Goal: Information Seeking & Learning: Learn about a topic

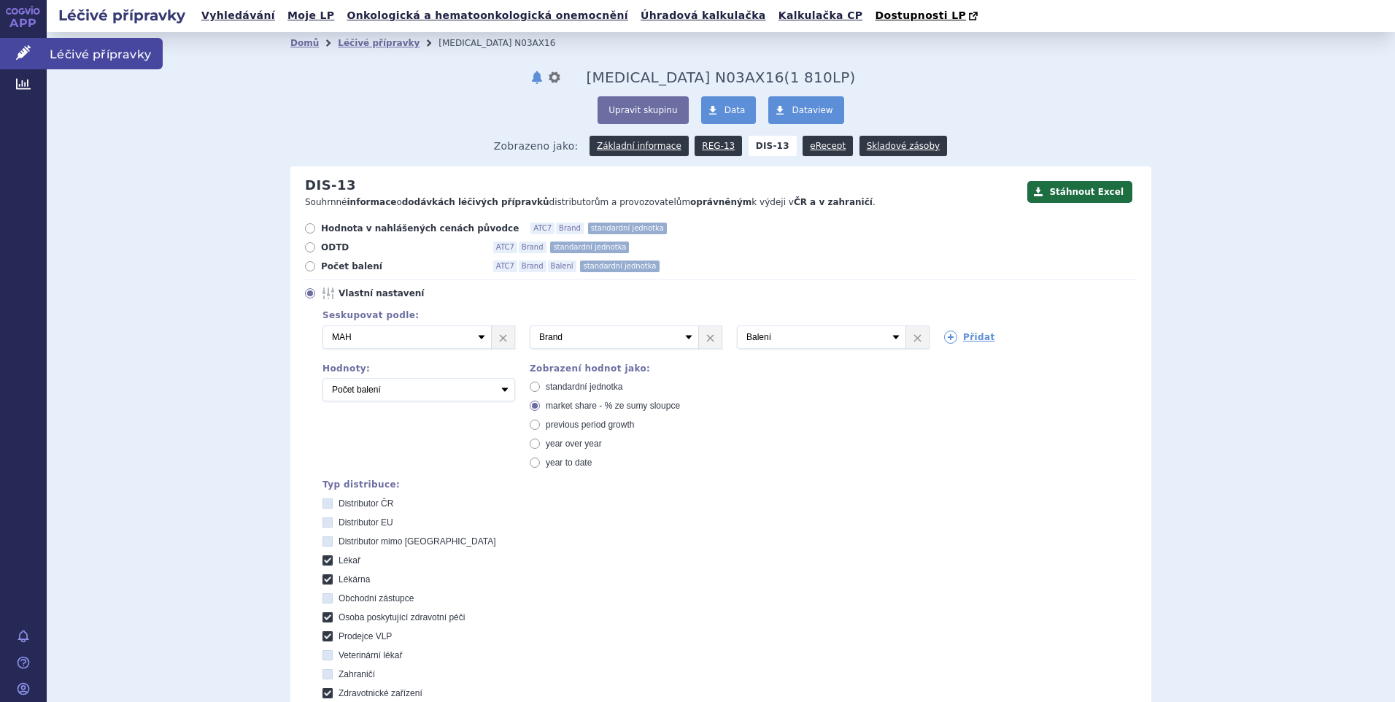
click at [66, 56] on span "Léčivé přípravky" at bounding box center [105, 53] width 116 height 31
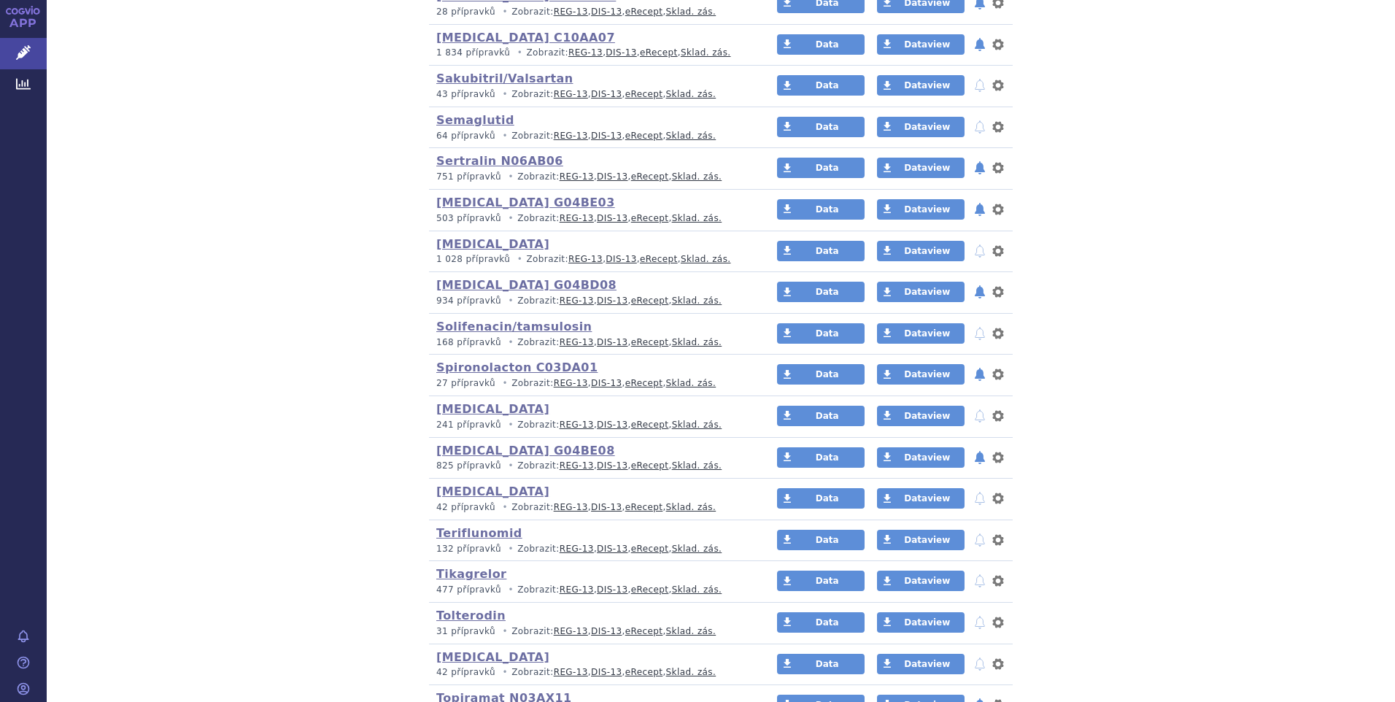
scroll to position [2991, 0]
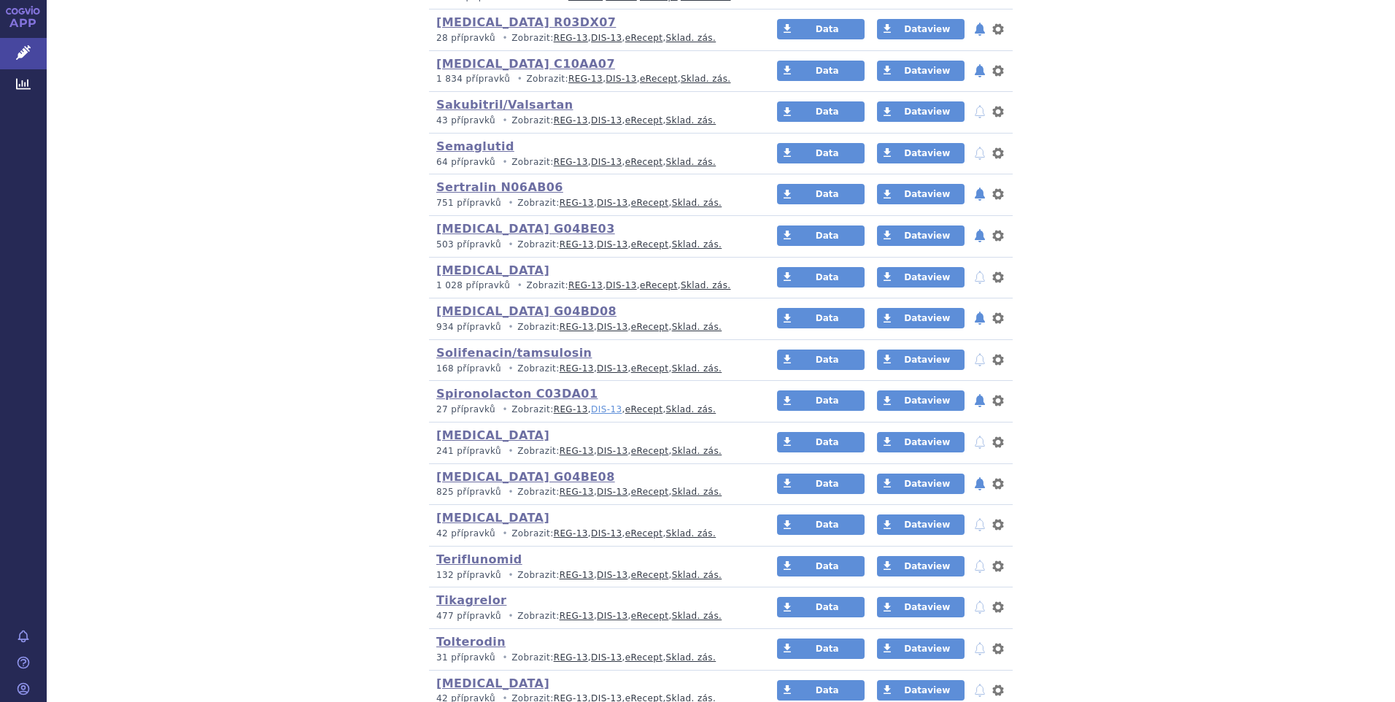
click at [591, 407] on link "DIS-13" at bounding box center [606, 409] width 31 height 10
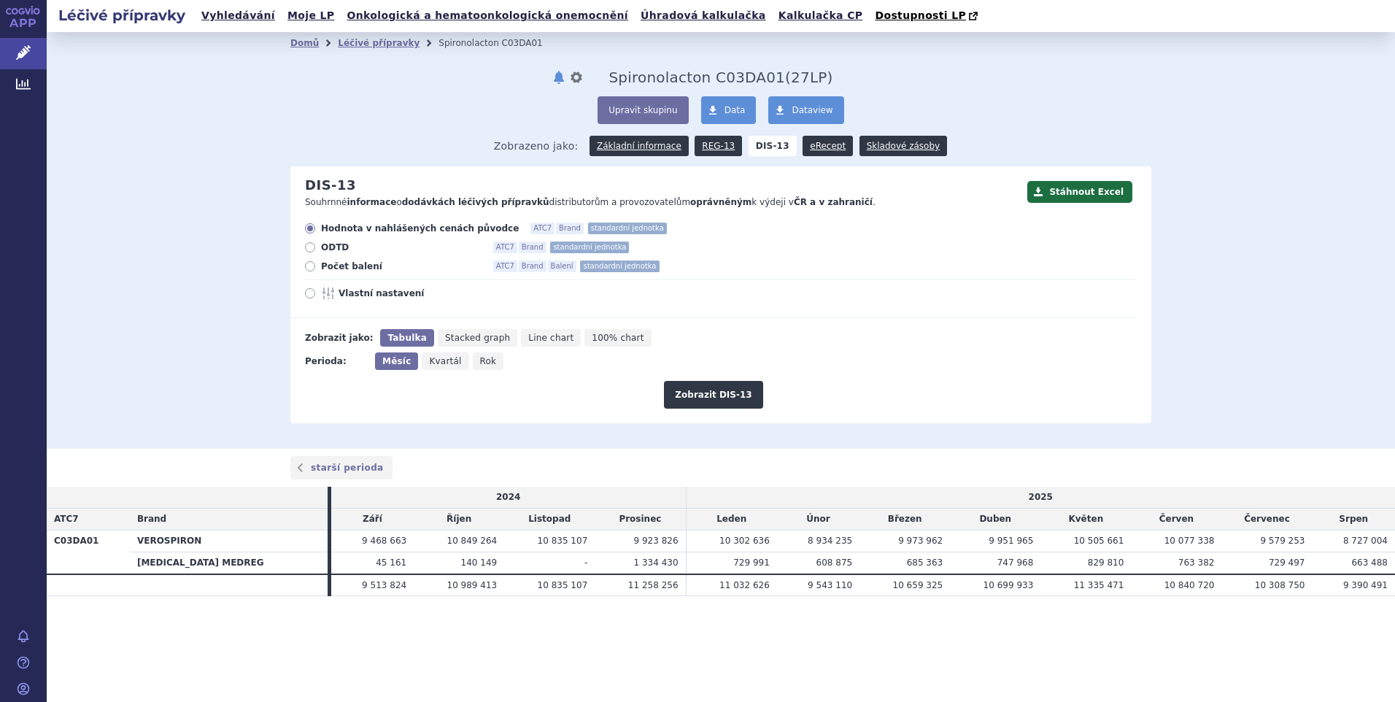
click at [479, 368] on icon "Rok" at bounding box center [488, 361] width 31 height 18
click at [479, 362] on input "Rok" at bounding box center [477, 356] width 9 height 9
radio input "true"
click at [700, 399] on button "Zobrazit DIS-13" at bounding box center [713, 395] width 98 height 28
